Goal: Task Accomplishment & Management: Use online tool/utility

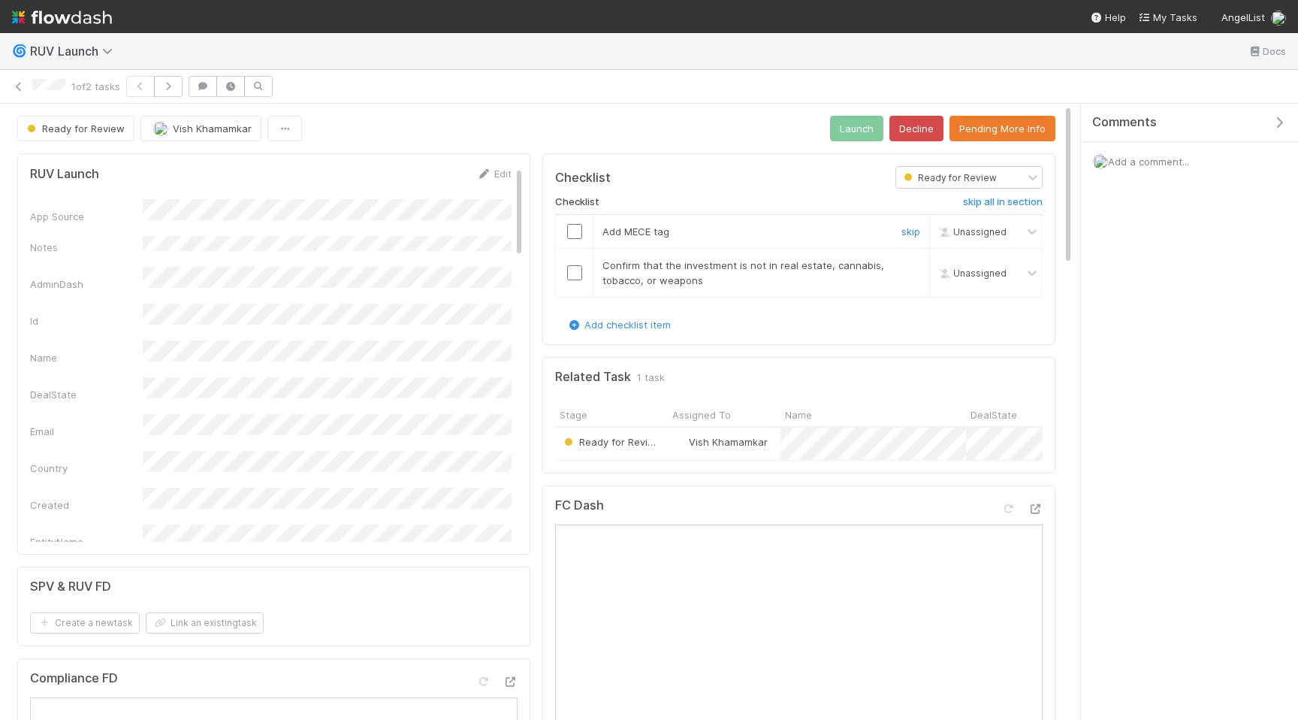
click at [575, 228] on input "checkbox" at bounding box center [574, 231] width 15 height 15
click at [571, 270] on input "checkbox" at bounding box center [574, 272] width 15 height 15
click at [850, 132] on button "Launch" at bounding box center [856, 129] width 53 height 26
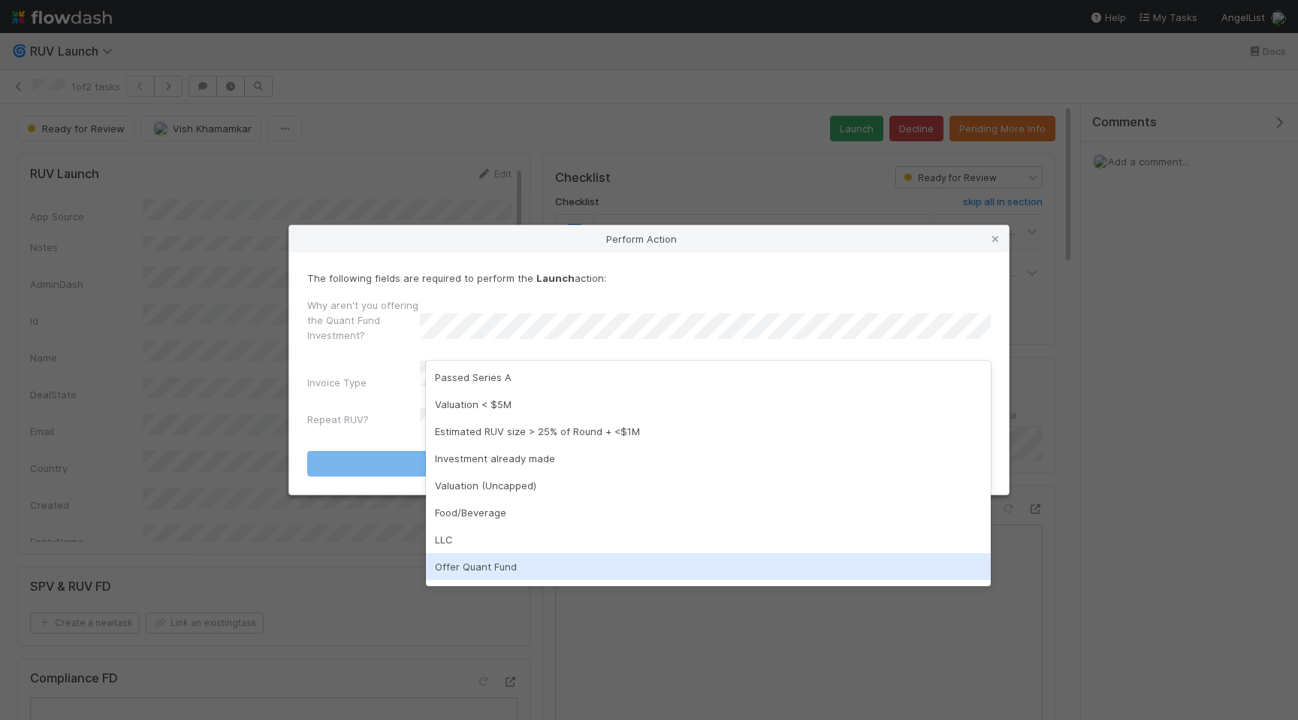
scroll to position [24, 0]
click at [542, 572] on div "n/a" at bounding box center [708, 569] width 565 height 27
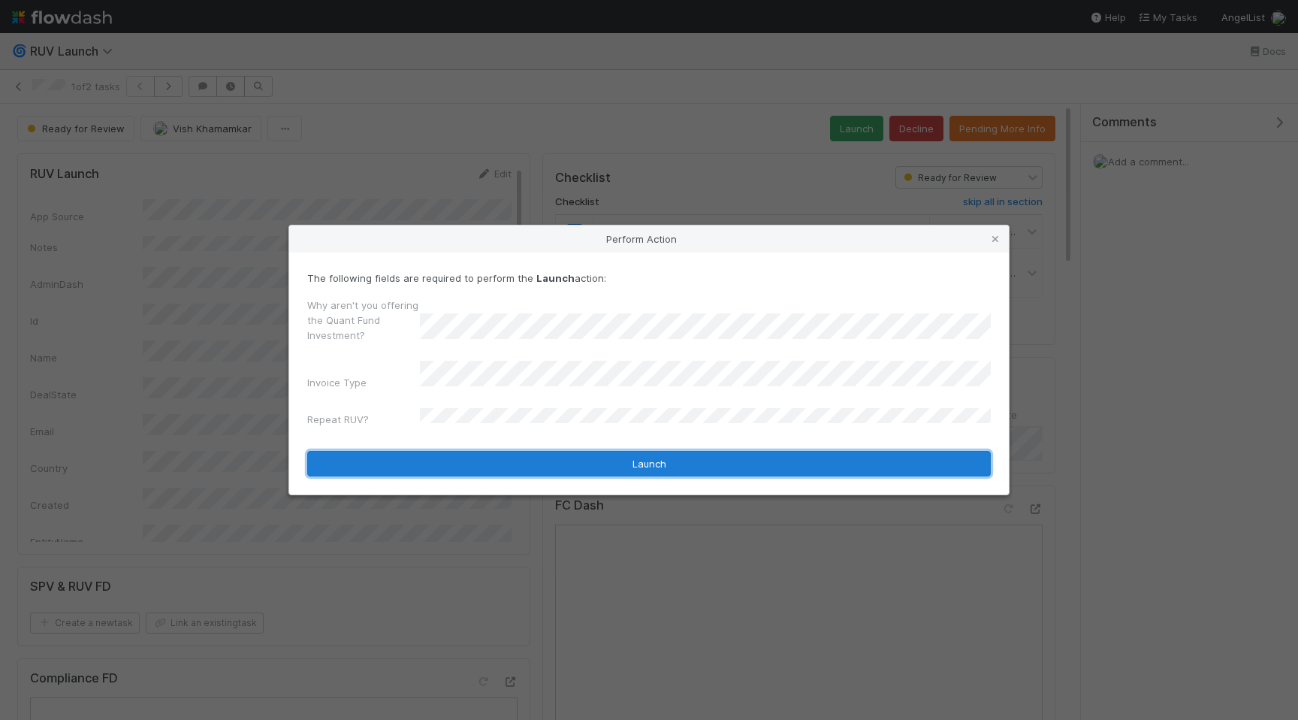
click at [657, 460] on button "Launch" at bounding box center [649, 464] width 684 height 26
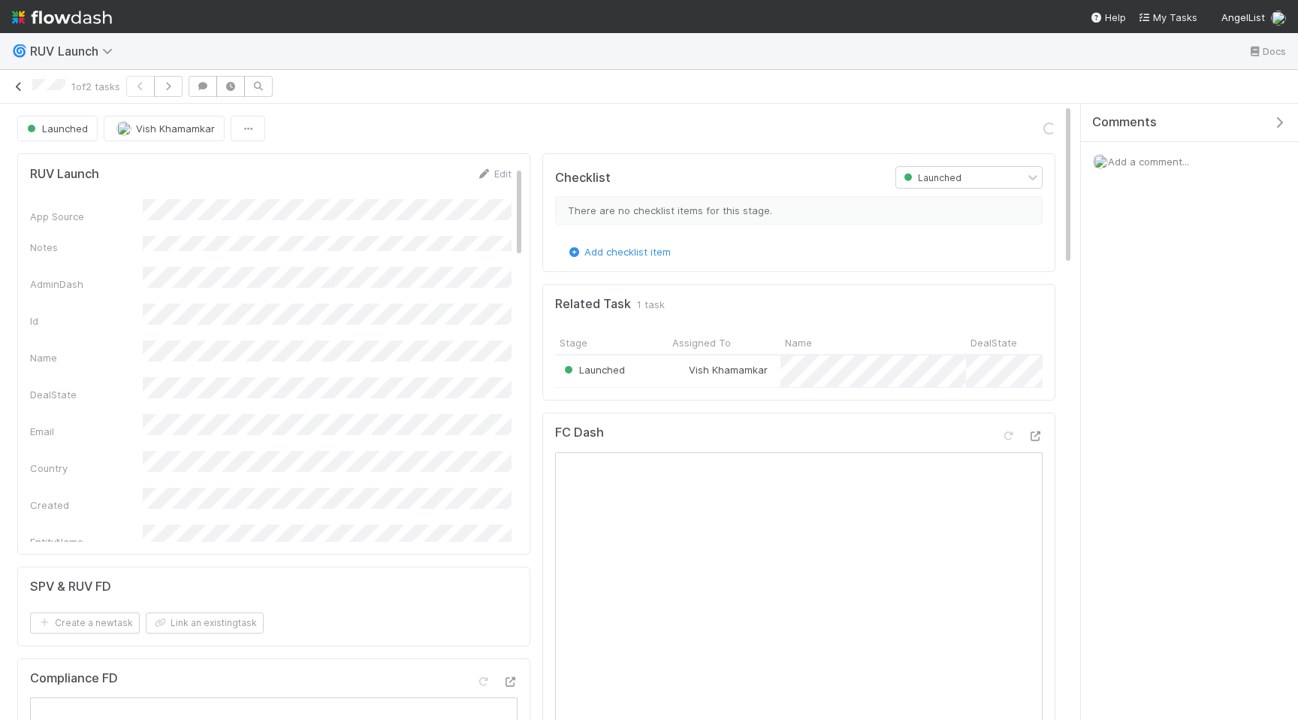
click at [22, 87] on icon at bounding box center [18, 87] width 15 height 10
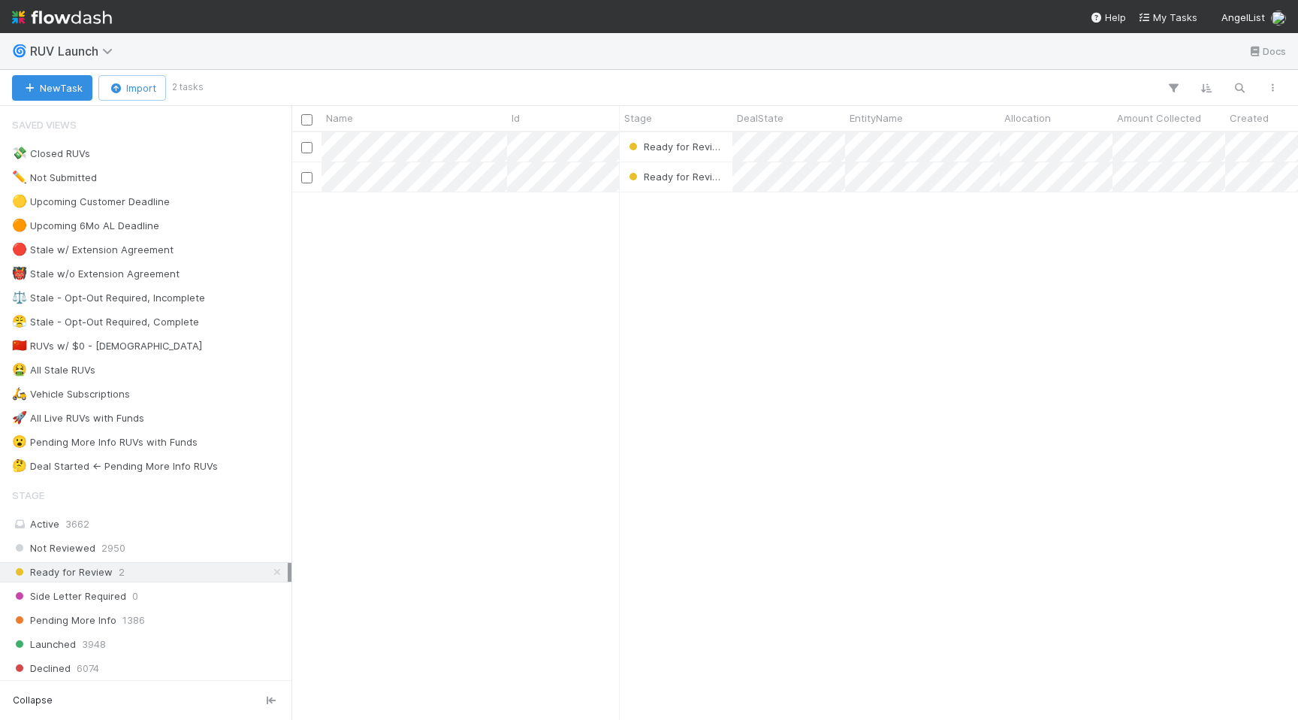
scroll to position [587, 1007]
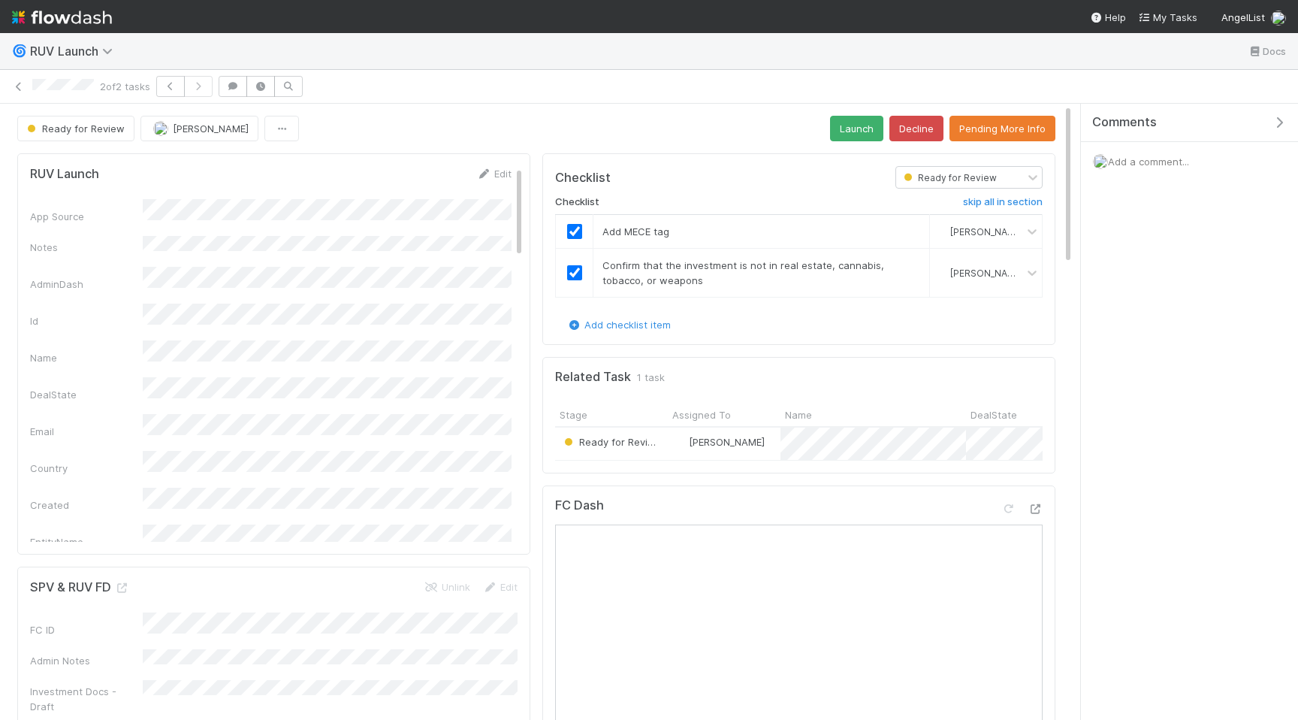
click at [503, 46] on div "🌀 RUV Launch Docs" at bounding box center [649, 51] width 1298 height 36
click at [89, 122] on span "Ready for Review" at bounding box center [74, 128] width 101 height 12
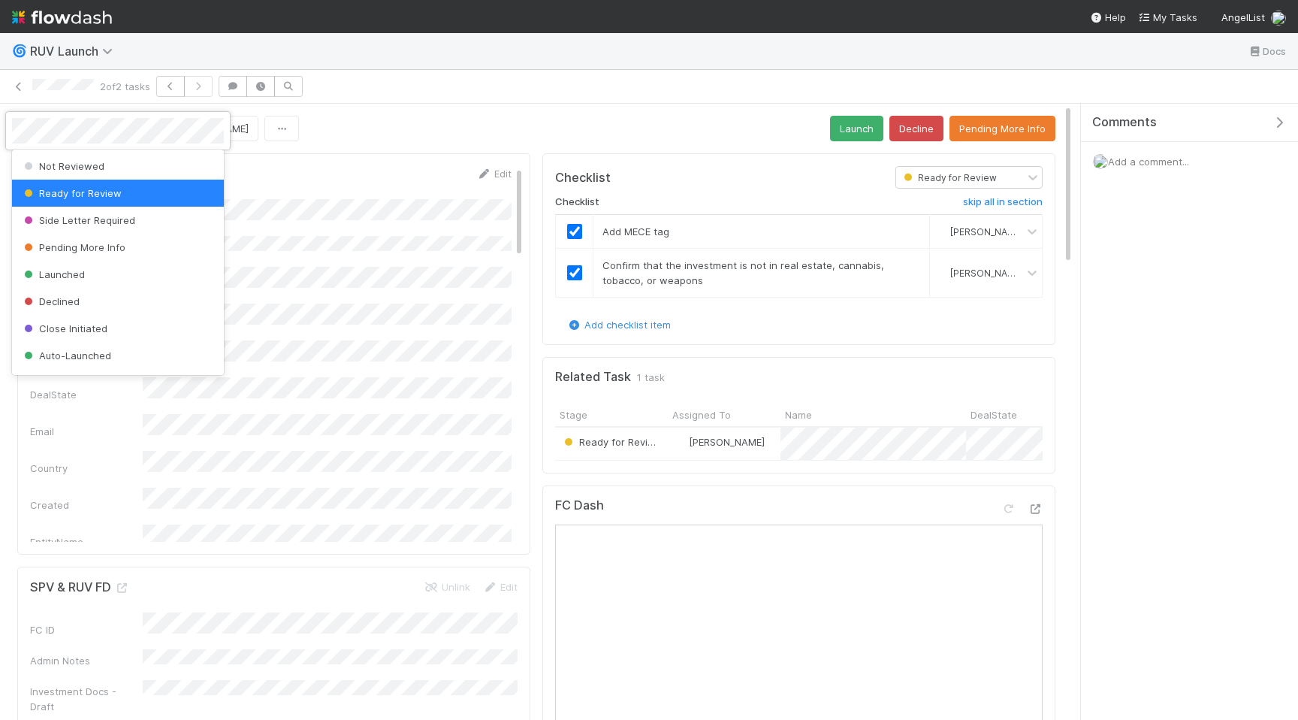
click at [491, 104] on div at bounding box center [649, 360] width 1298 height 720
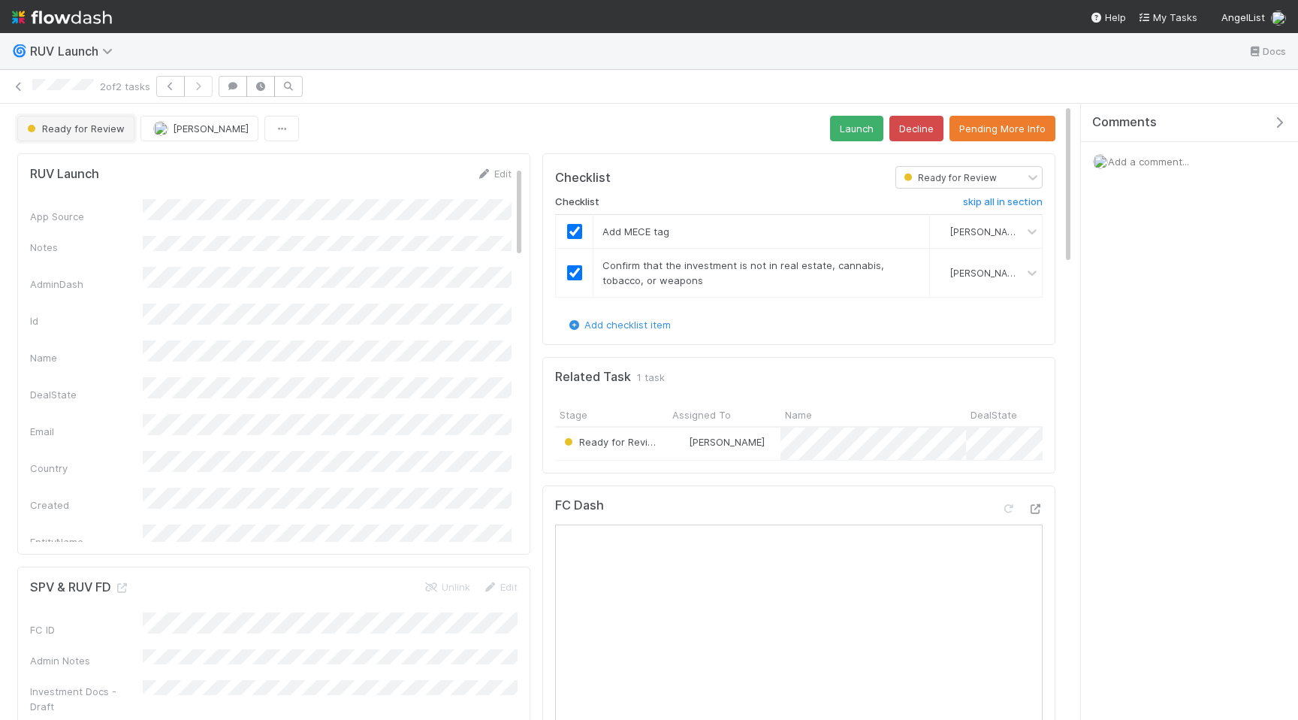
click at [94, 135] on button "Ready for Review" at bounding box center [75, 129] width 117 height 26
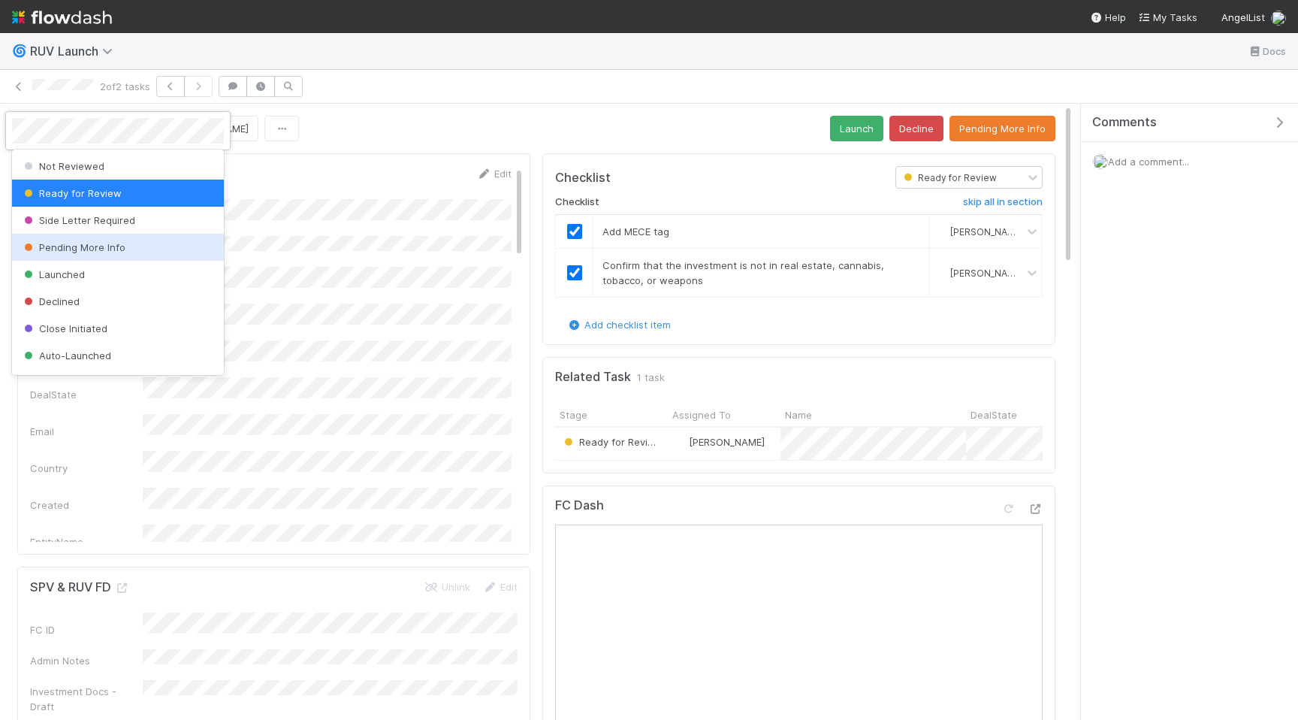
click at [826, 90] on div at bounding box center [649, 360] width 1298 height 720
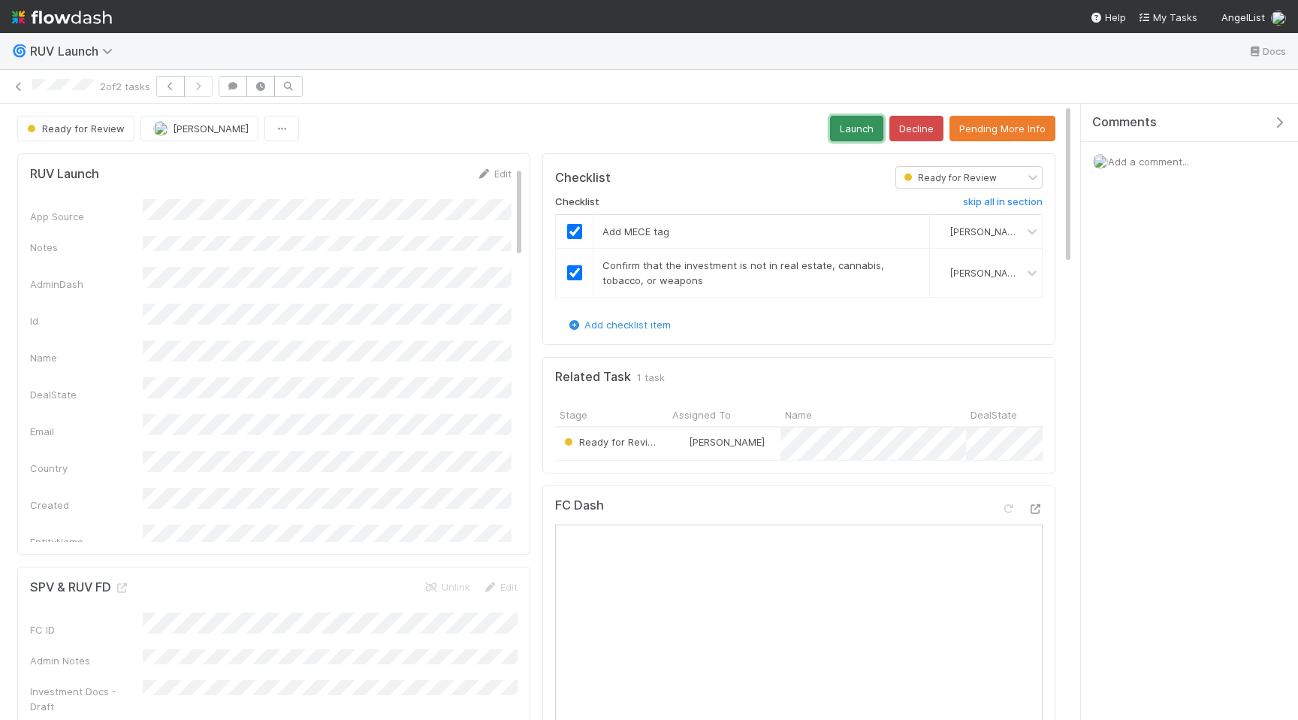
click at [851, 128] on button "Launch" at bounding box center [856, 129] width 53 height 26
